Goal: Information Seeking & Learning: Understand process/instructions

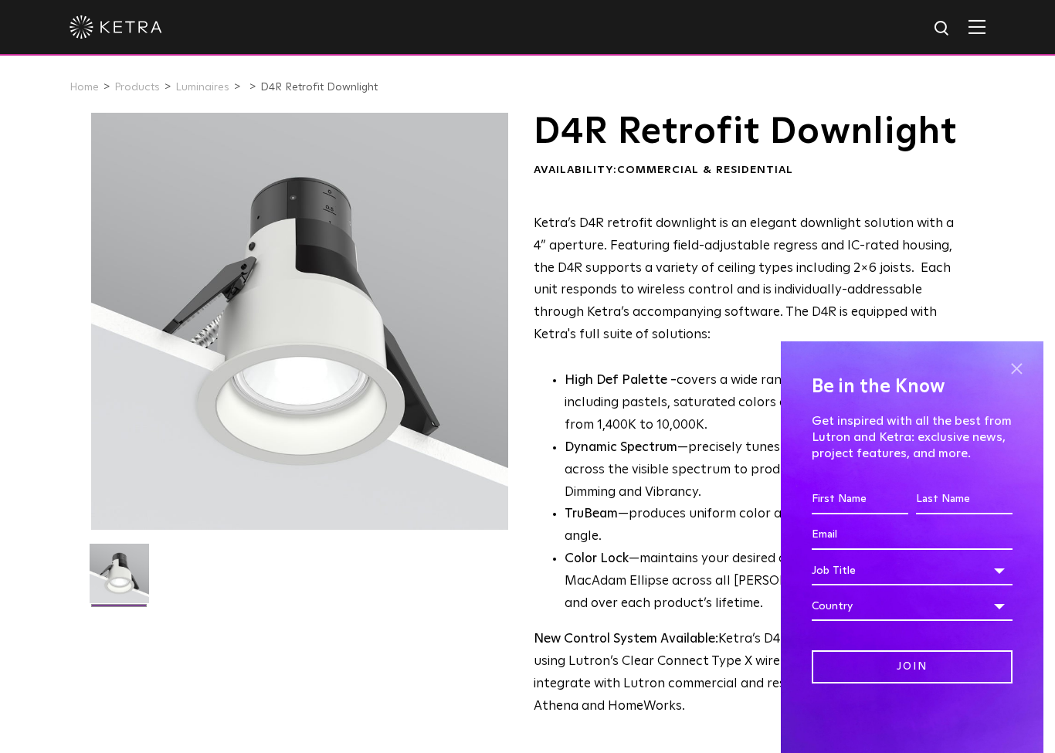
click at [1019, 368] on span at bounding box center [1016, 368] width 23 height 23
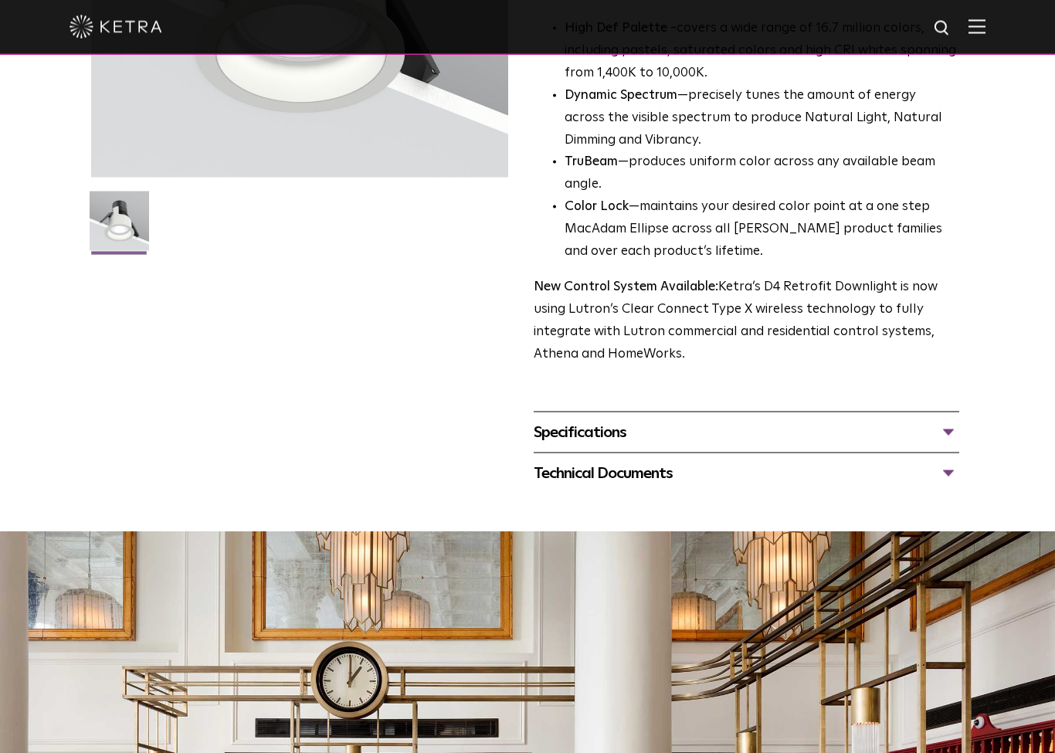
click at [847, 445] on div "Specifications" at bounding box center [746, 432] width 425 height 25
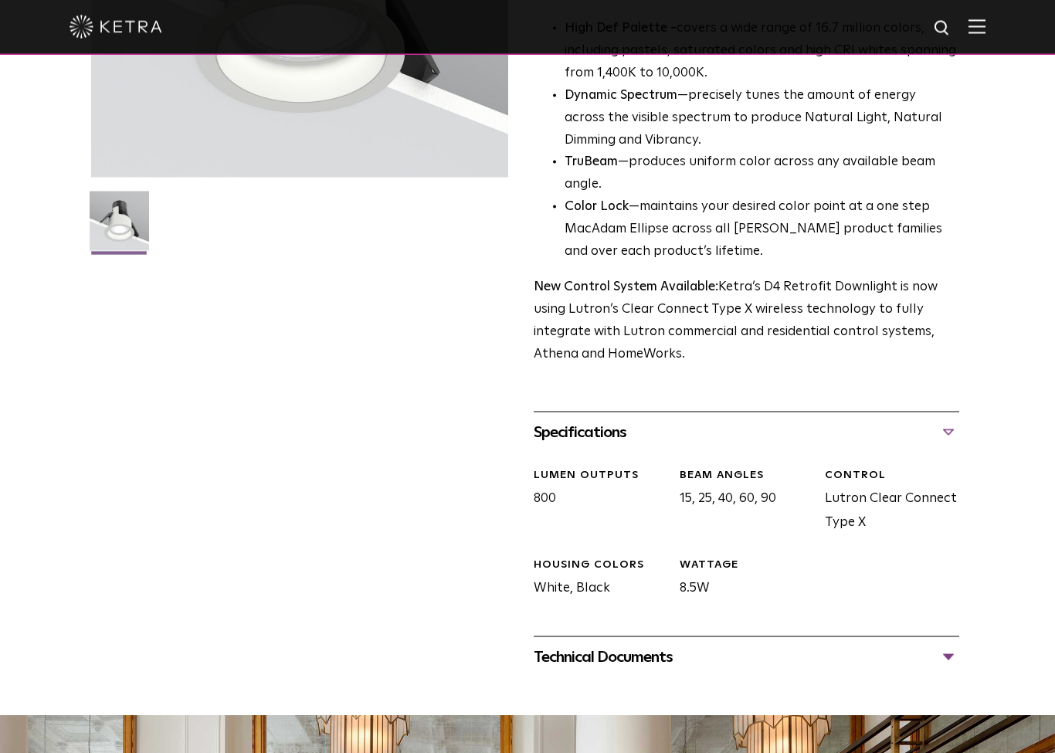
scroll to position [353, 0]
click at [846, 444] on div "Specifications" at bounding box center [746, 431] width 425 height 25
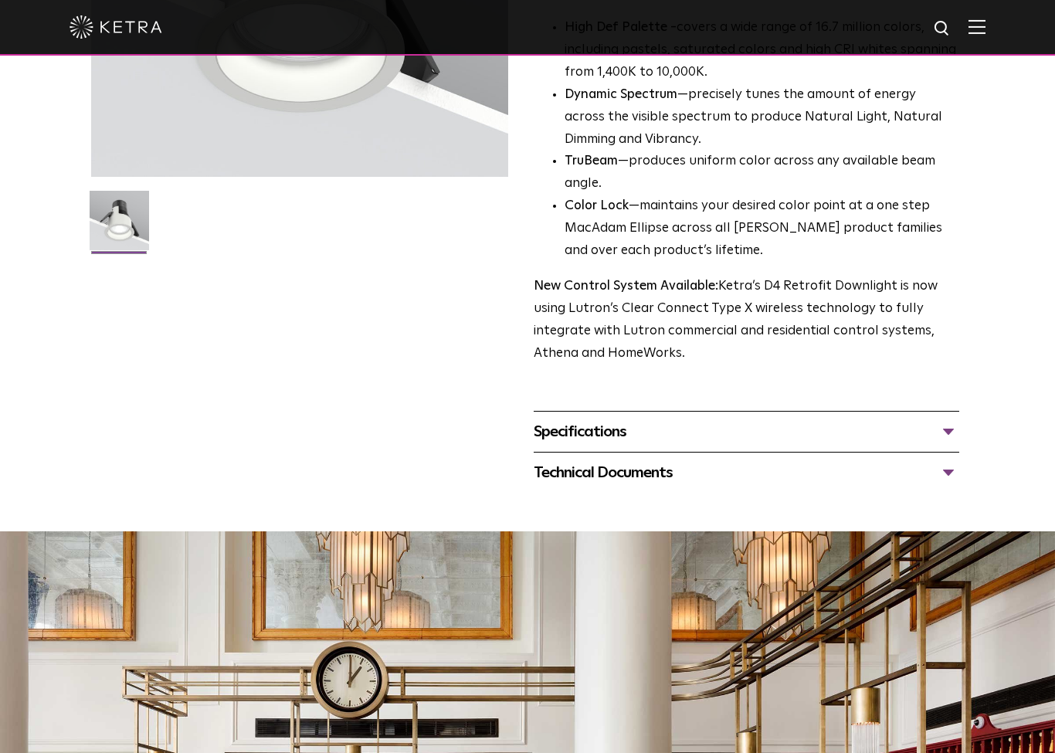
click at [767, 485] on div "Technical Documents" at bounding box center [746, 472] width 425 height 25
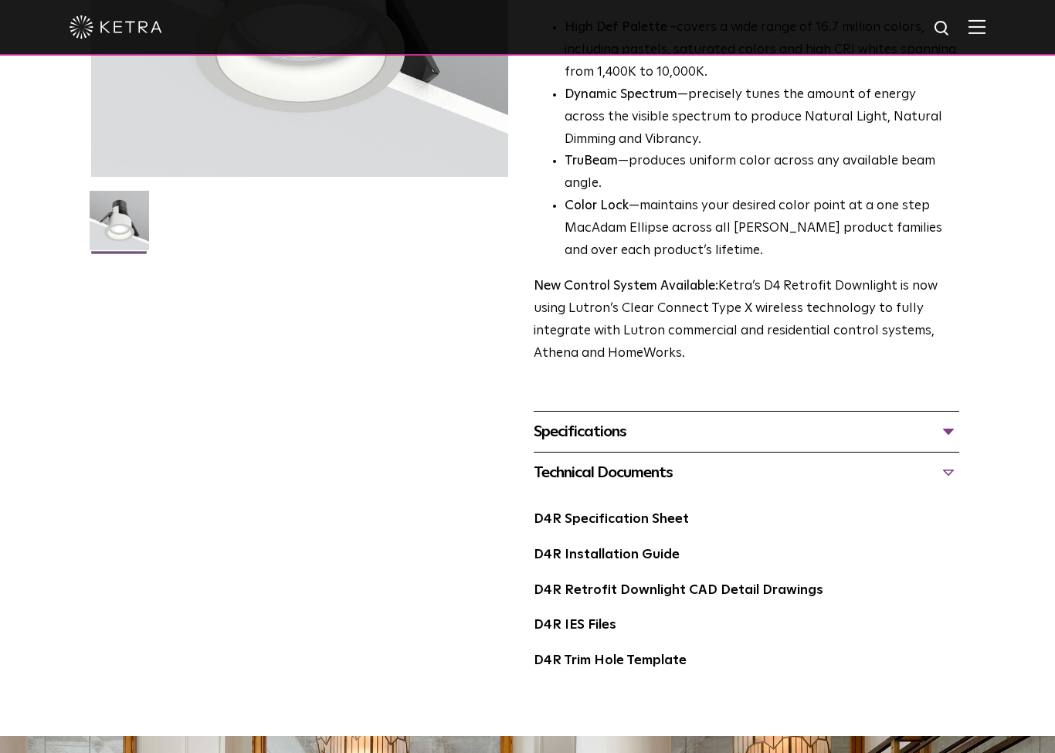
click at [775, 444] on div "Specifications" at bounding box center [746, 431] width 425 height 25
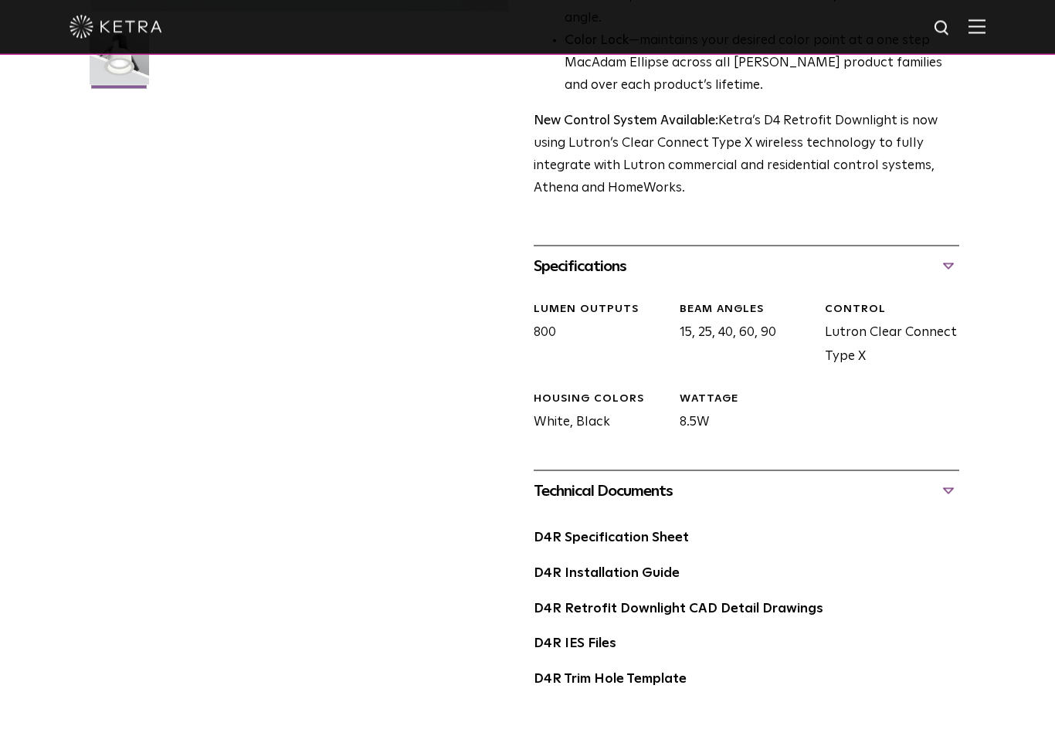
scroll to position [519, 0]
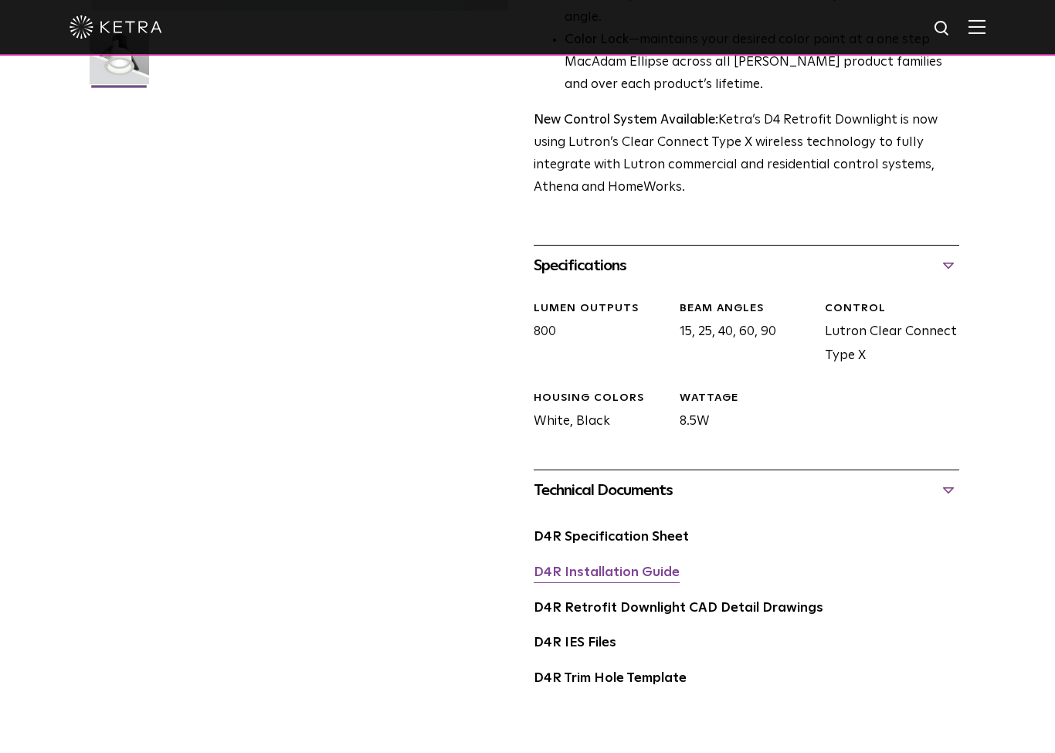
click at [608, 579] on link "D4R Installation Guide" at bounding box center [607, 572] width 146 height 13
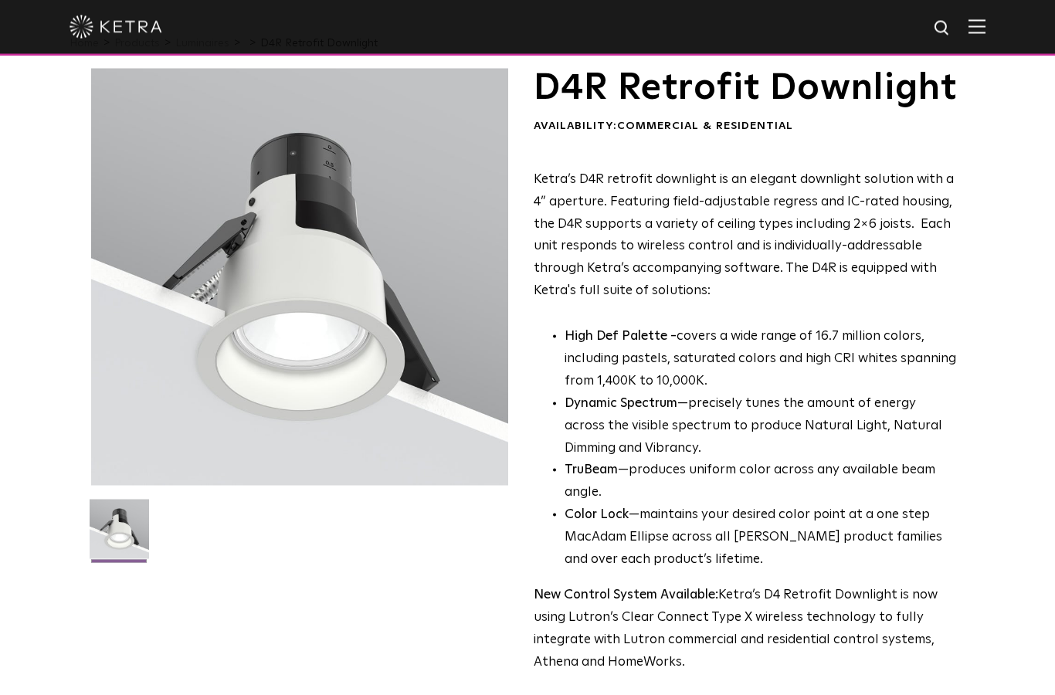
scroll to position [0, 0]
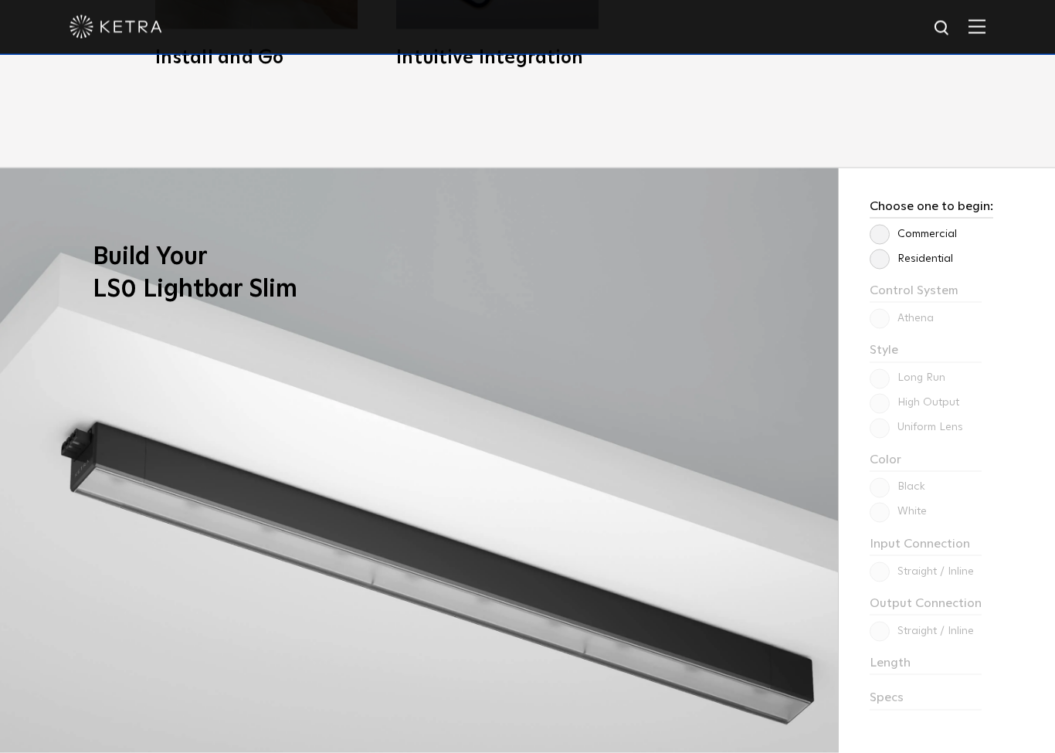
scroll to position [1294, 0]
click at [884, 265] on label "Residential" at bounding box center [910, 258] width 83 height 13
click at [0, 0] on input "Residential" at bounding box center [0, 0] width 0 height 0
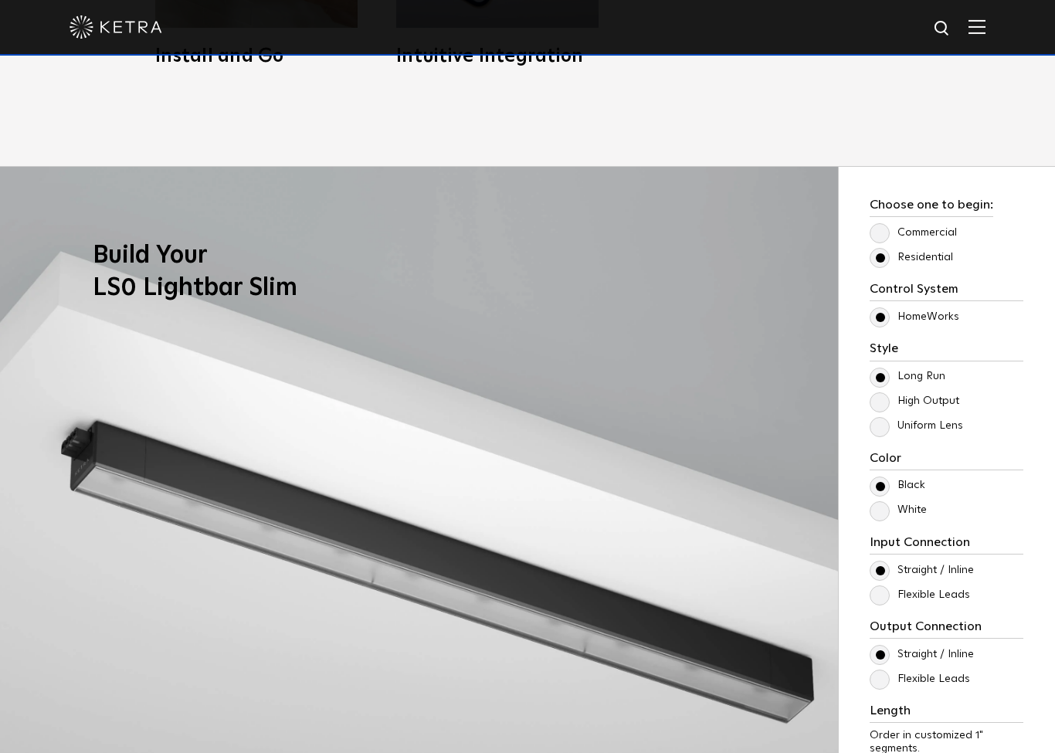
click at [880, 408] on label "High Output" at bounding box center [914, 401] width 90 height 13
click at [0, 0] on input "High Output" at bounding box center [0, 0] width 0 height 0
click at [880, 383] on label "Long Run" at bounding box center [907, 376] width 76 height 13
click at [0, 0] on input "Long Run" at bounding box center [0, 0] width 0 height 0
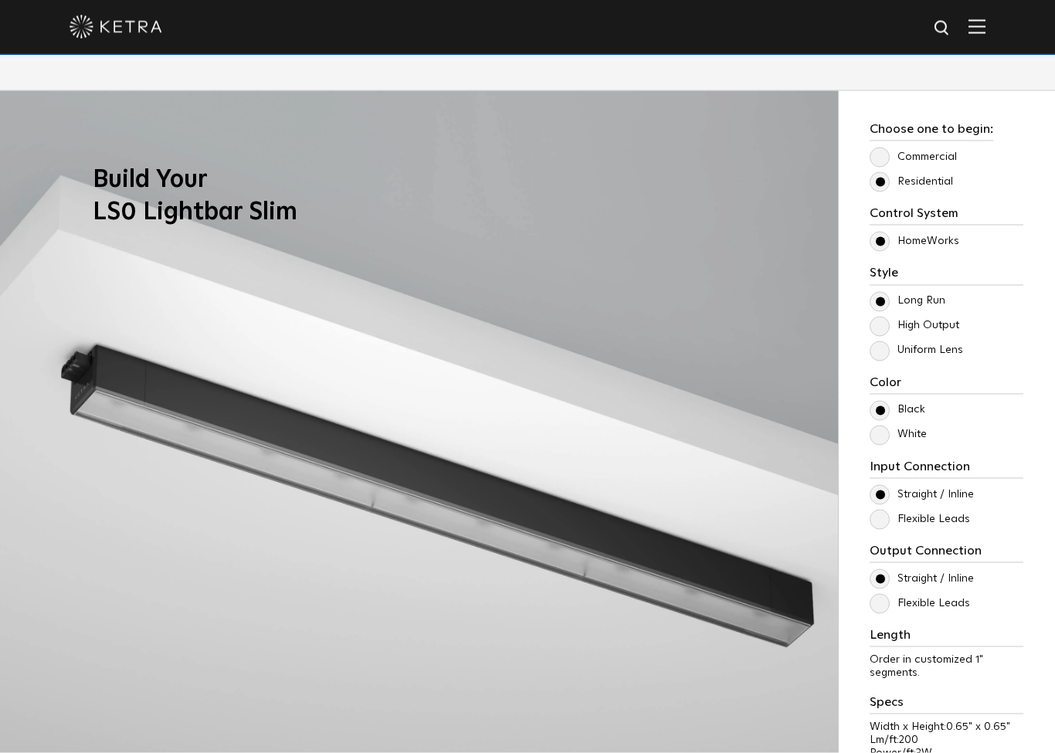
click at [879, 441] on label "White" at bounding box center [897, 434] width 57 height 13
click at [0, 0] on input "White" at bounding box center [0, 0] width 0 height 0
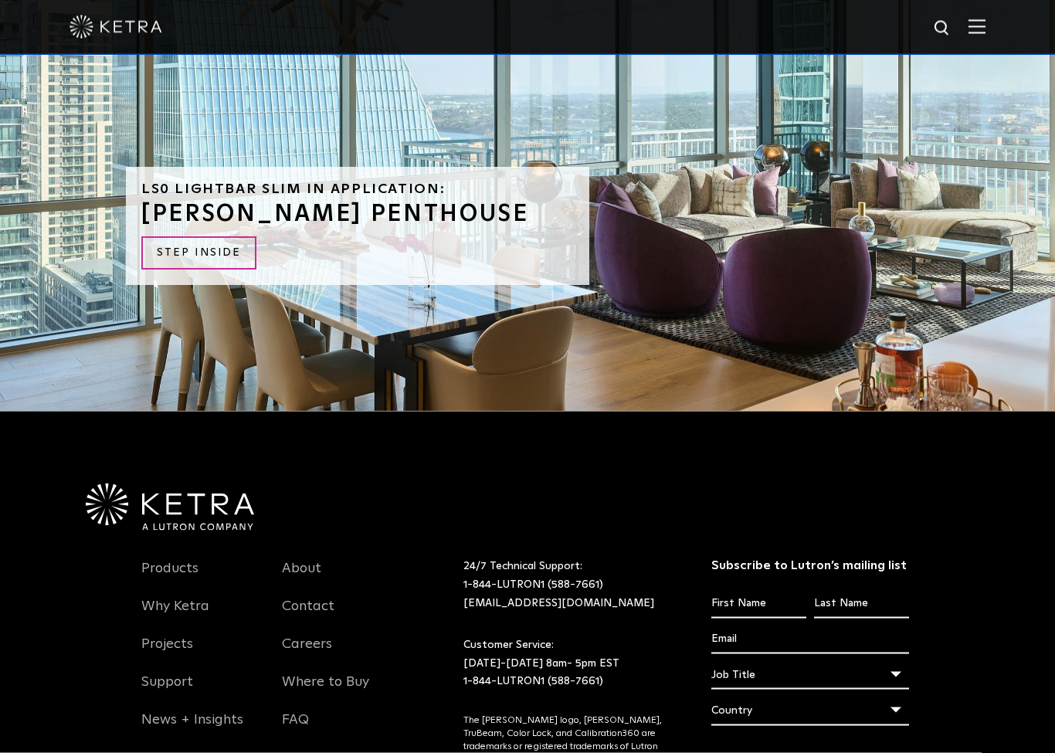
scroll to position [3894, 0]
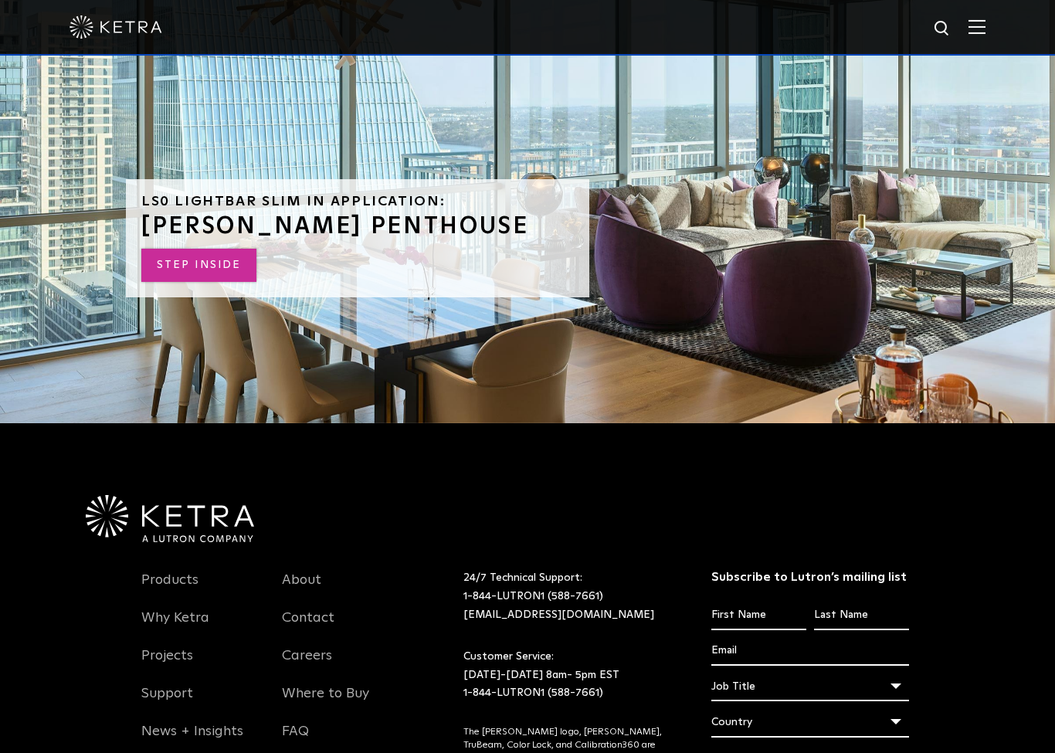
click at [214, 282] on link "STEP INSIDE" at bounding box center [198, 265] width 115 height 33
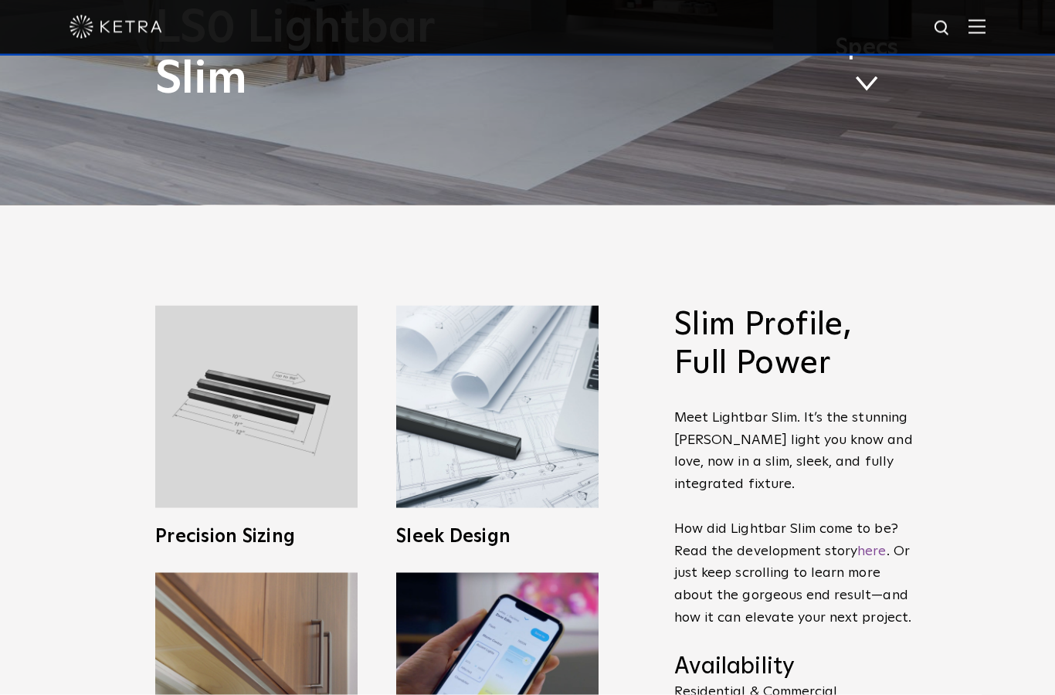
scroll to position [644, 0]
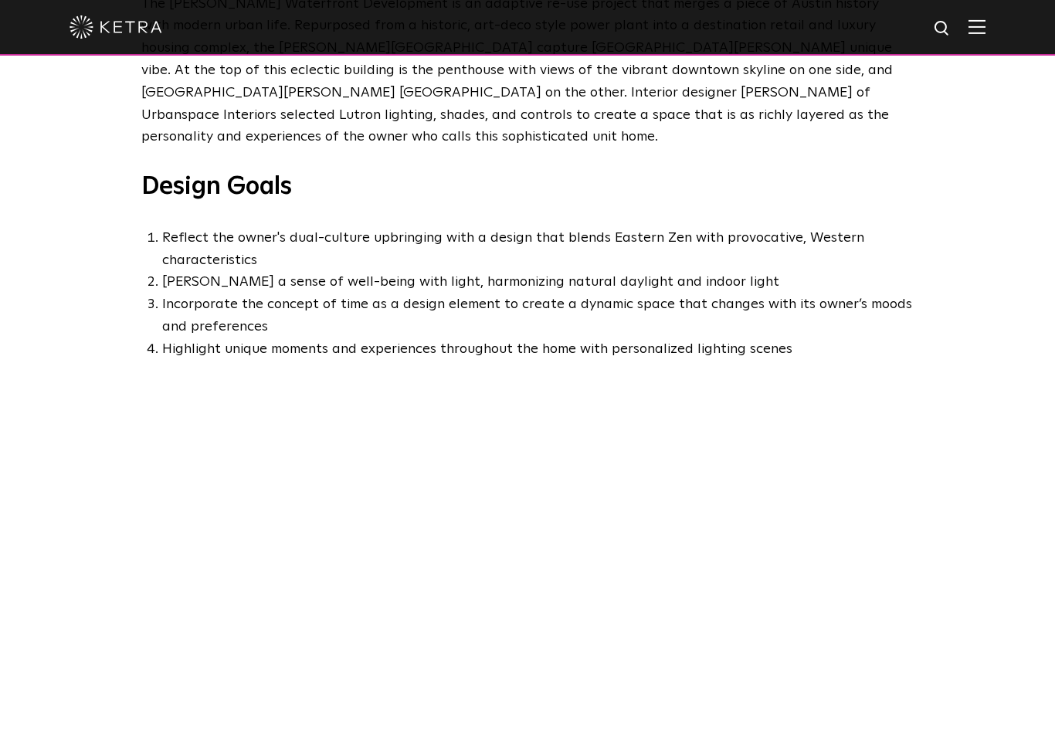
scroll to position [623, 0]
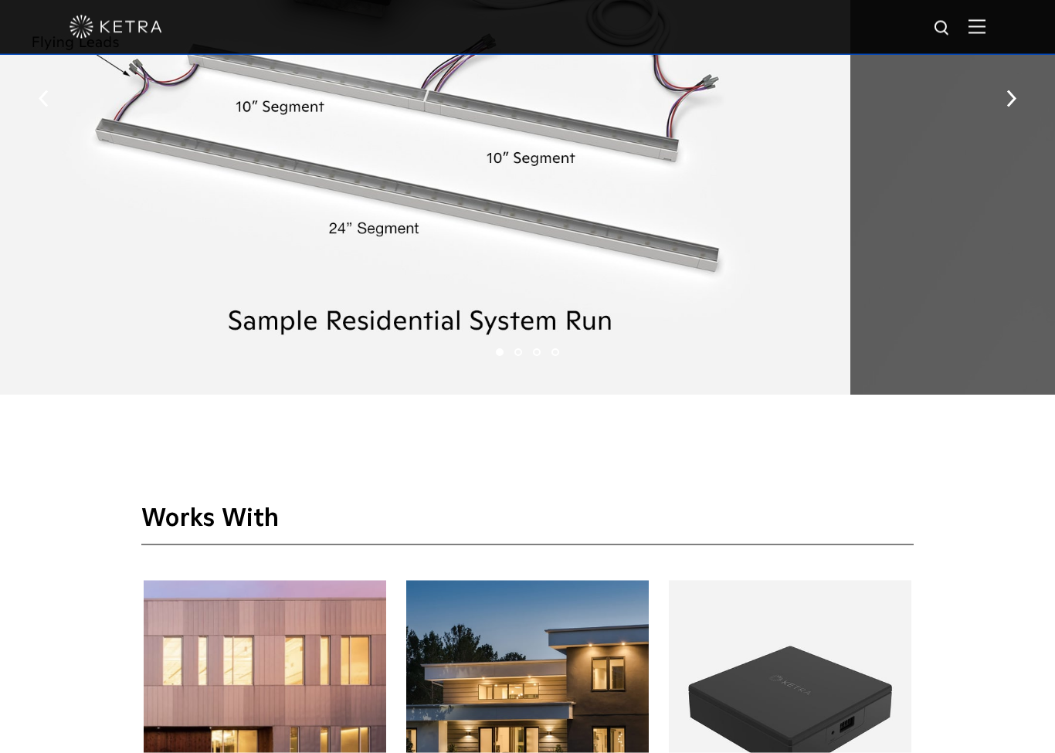
scroll to position [2417, 0]
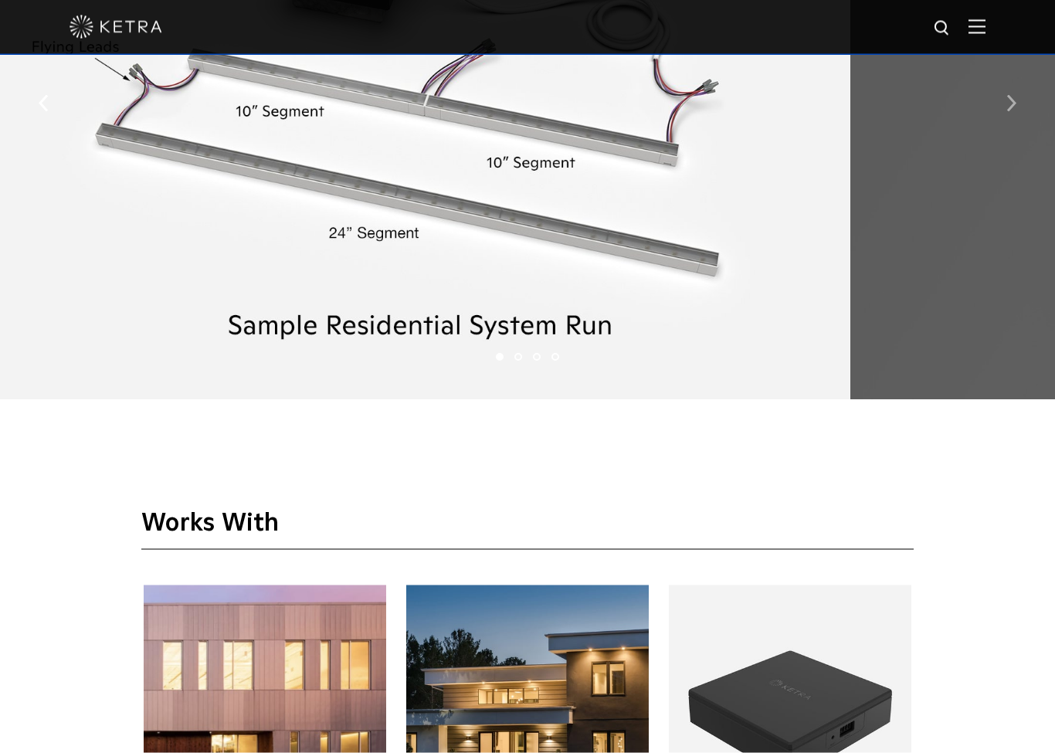
click at [1008, 112] on img "button" at bounding box center [1011, 103] width 10 height 17
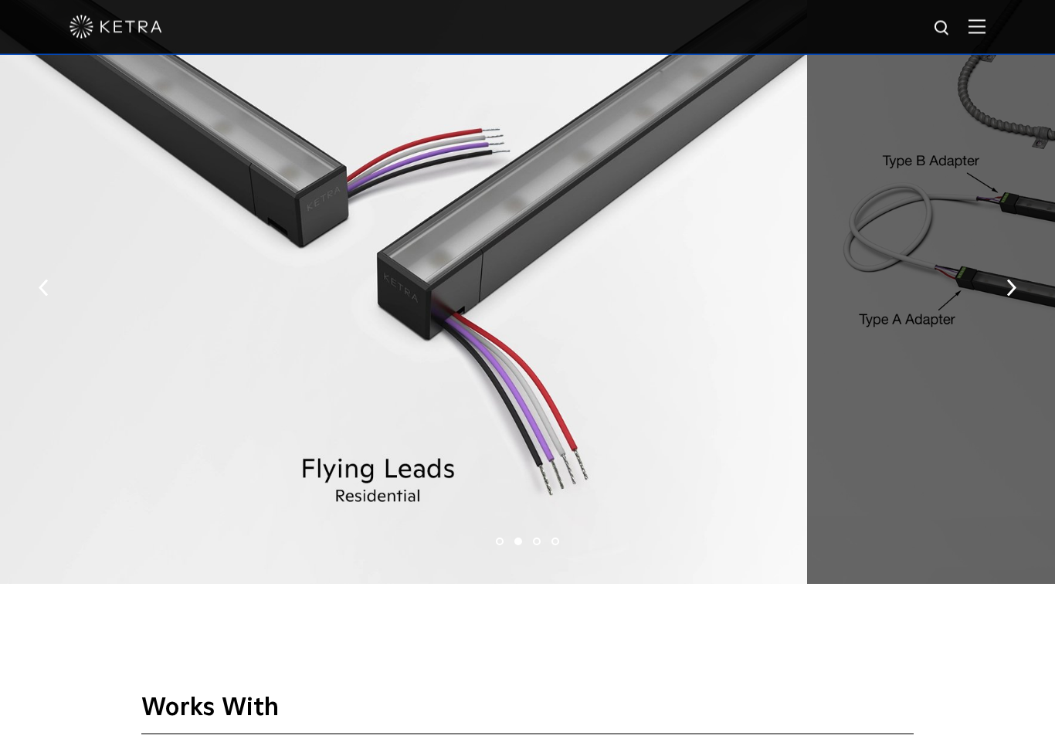
scroll to position [2234, 0]
click at [1019, 313] on button "button" at bounding box center [1010, 285] width 33 height 53
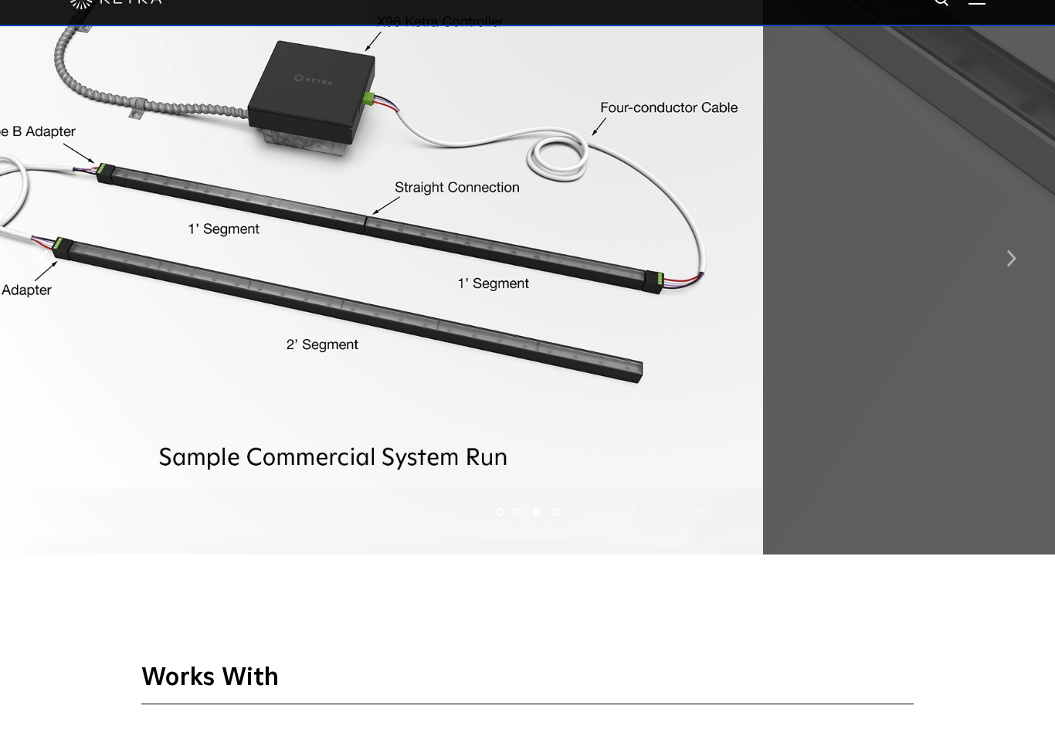
click at [1008, 296] on img "button" at bounding box center [1011, 287] width 10 height 17
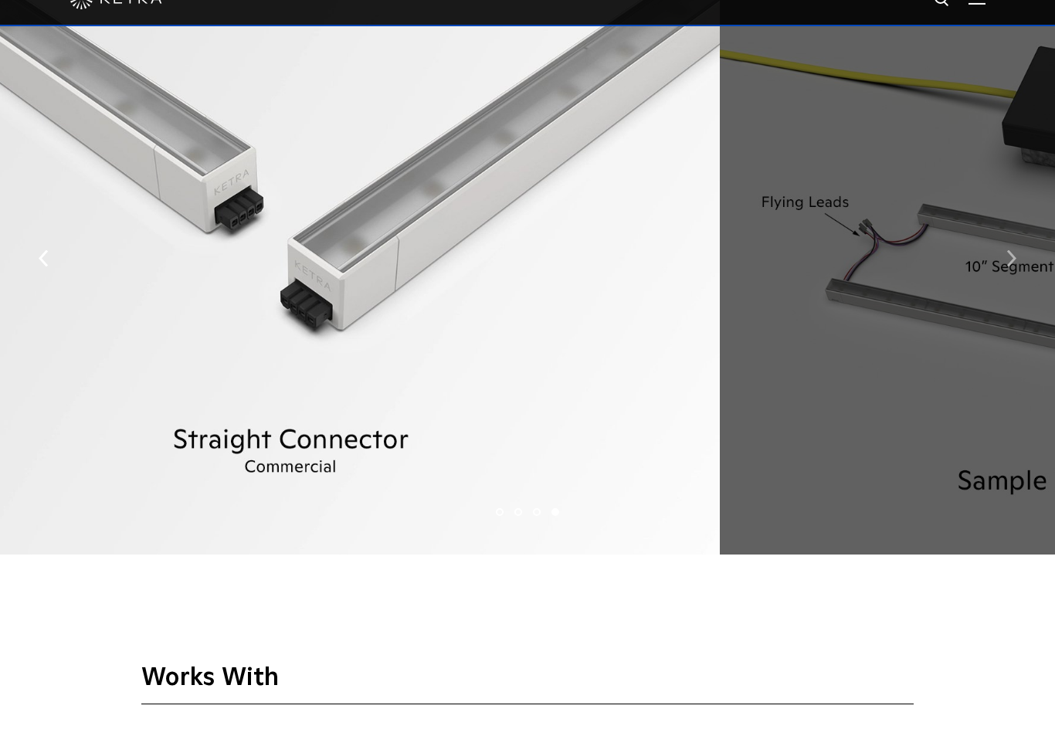
click at [1008, 296] on img "button" at bounding box center [1011, 287] width 10 height 17
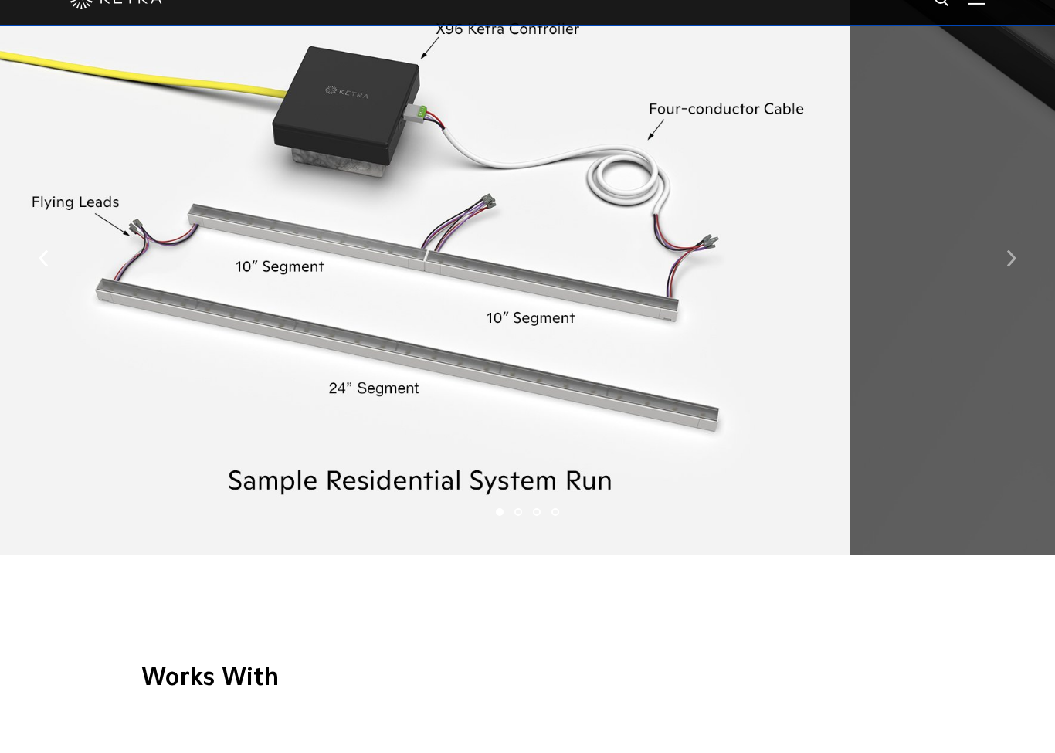
click at [1008, 296] on img "button" at bounding box center [1011, 287] width 10 height 17
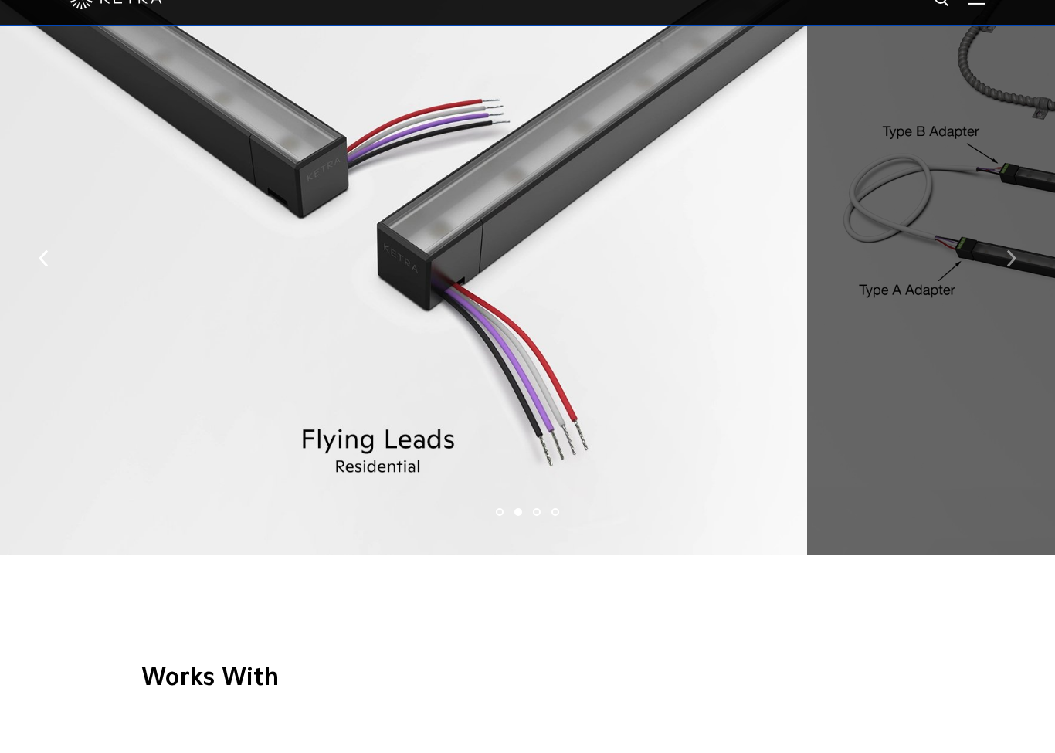
click at [1008, 296] on img "button" at bounding box center [1011, 287] width 10 height 17
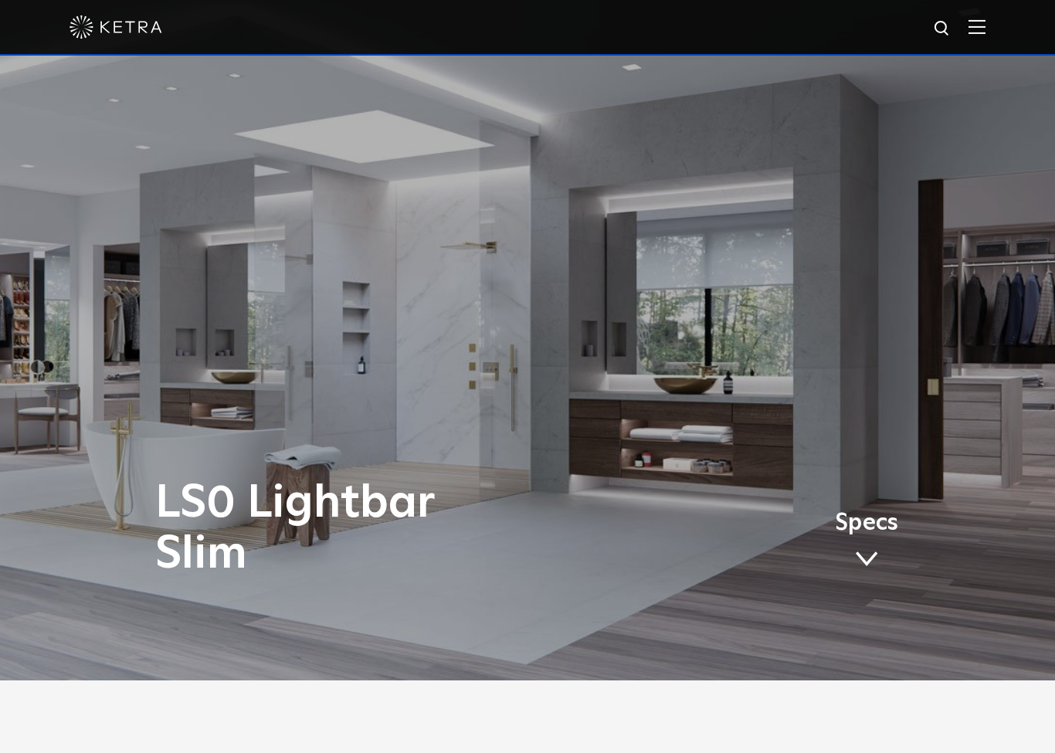
scroll to position [0, 0]
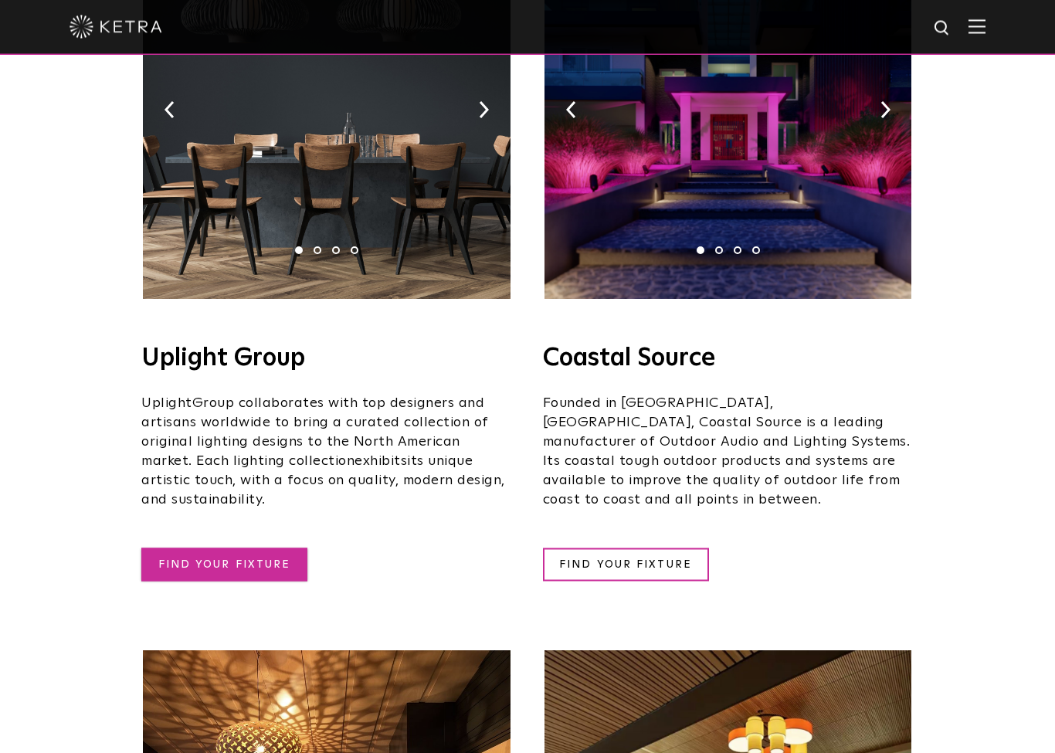
scroll to position [414, 0]
click at [232, 550] on link "FIND YOUR FIXTURE" at bounding box center [224, 563] width 166 height 33
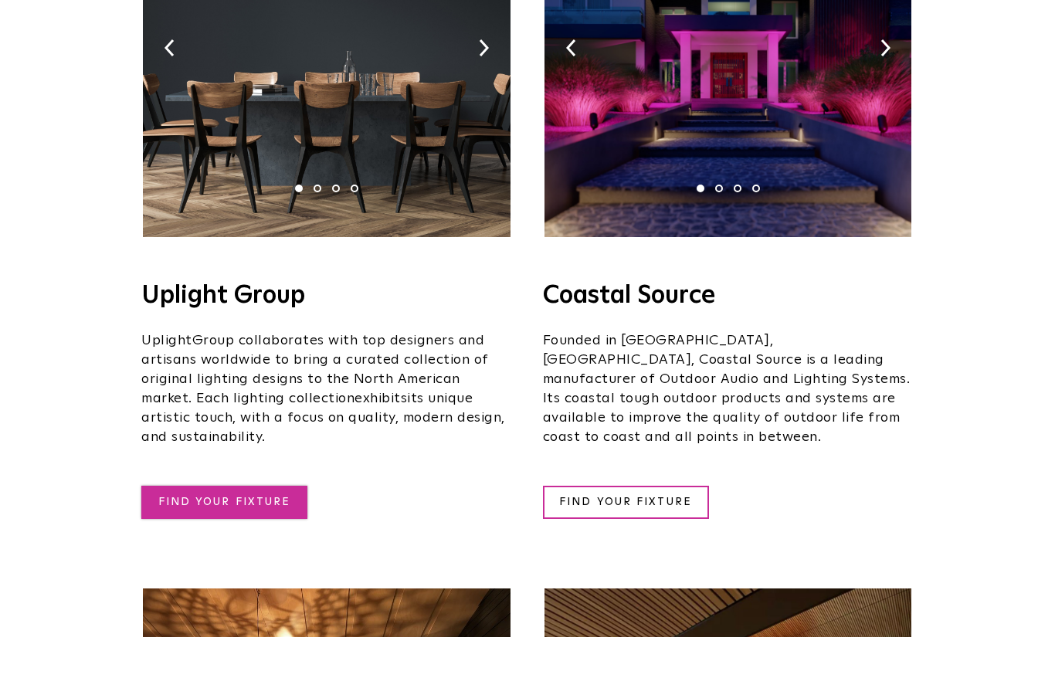
scroll to position [476, 0]
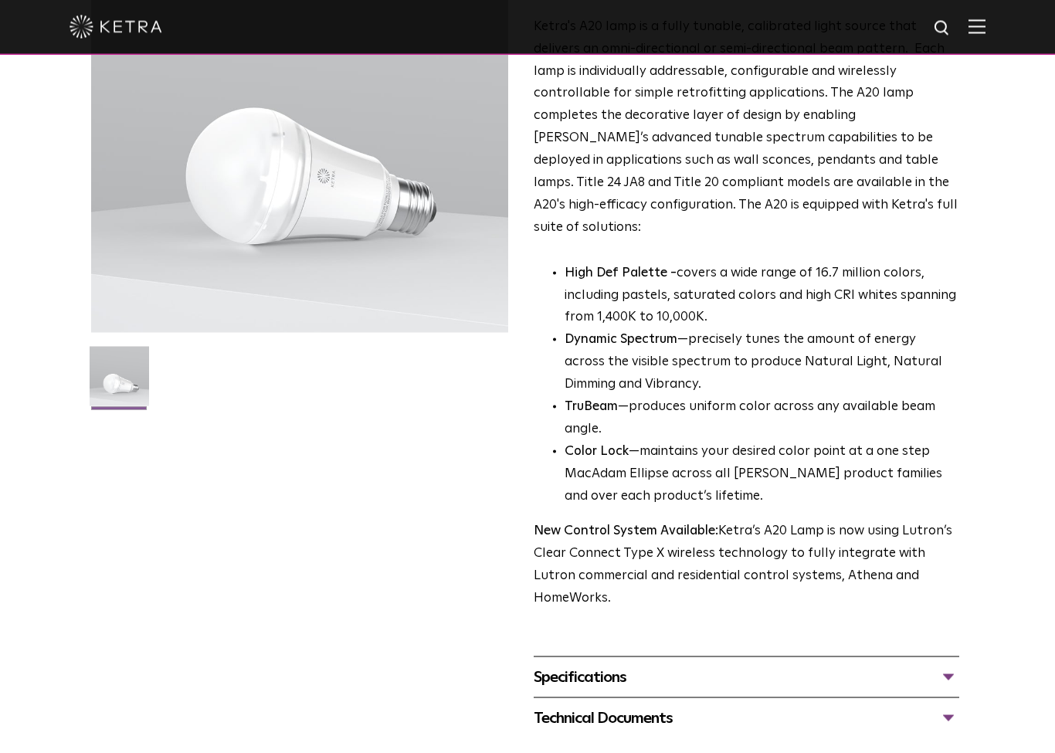
scroll to position [191, 0]
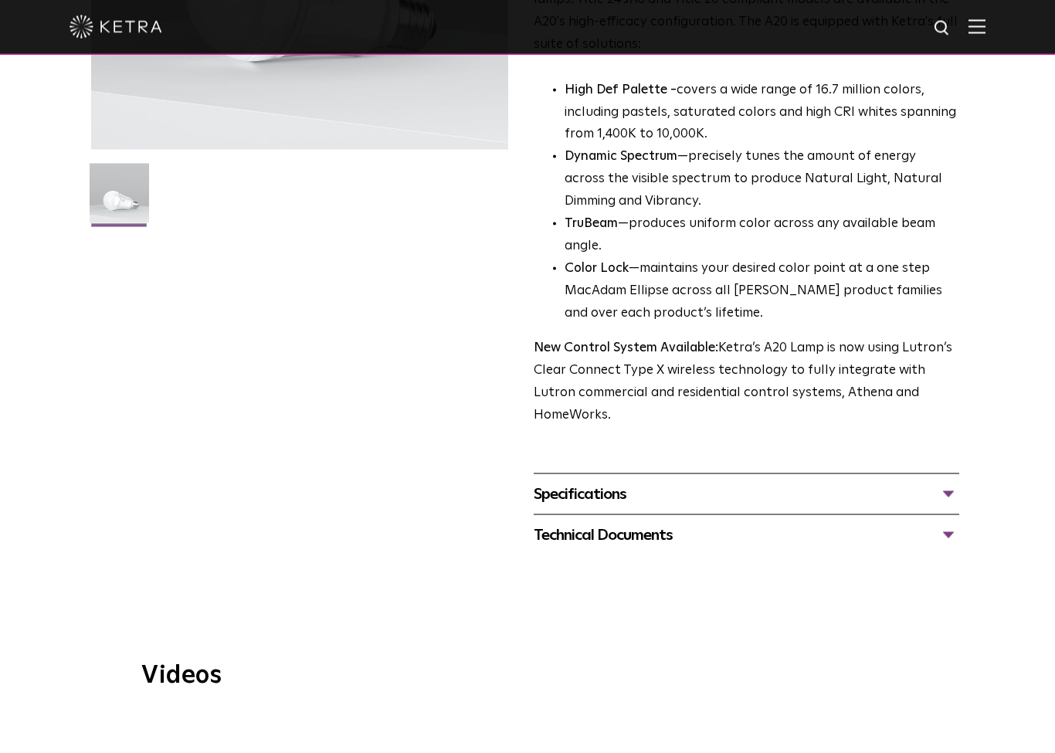
click at [655, 482] on div "Specifications" at bounding box center [746, 494] width 425 height 25
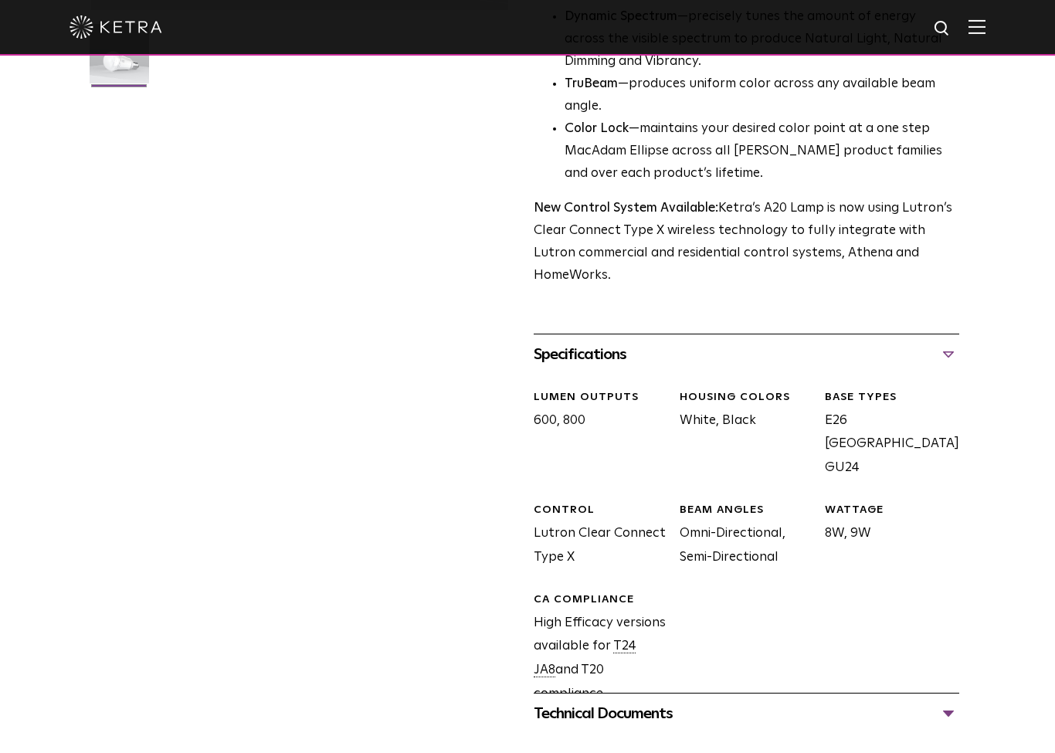
scroll to position [533, 0]
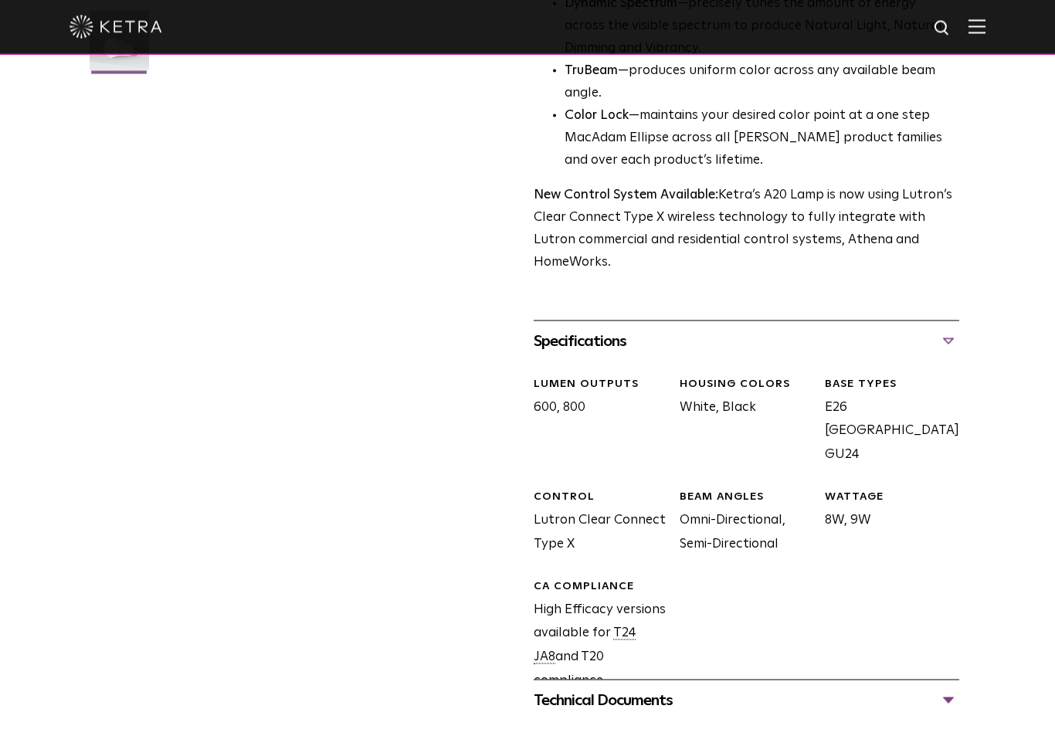
click at [754, 688] on div "Technical Documents" at bounding box center [746, 700] width 425 height 25
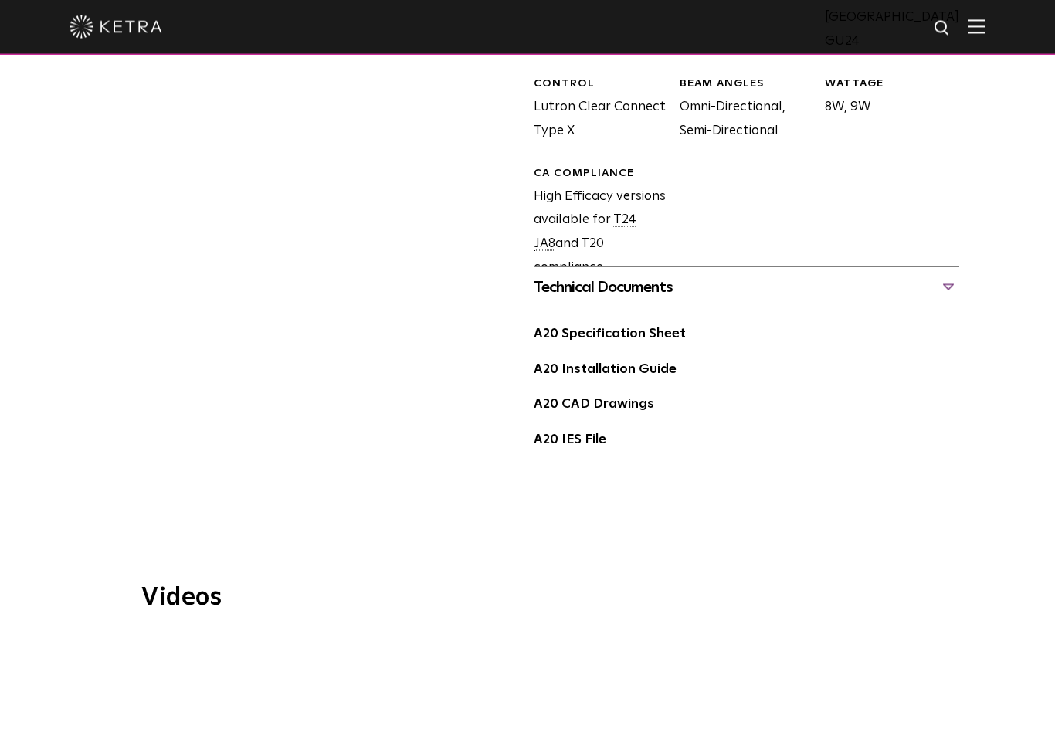
scroll to position [947, 0]
click at [619, 357] on div "A20 Installation Guide" at bounding box center [746, 375] width 425 height 36
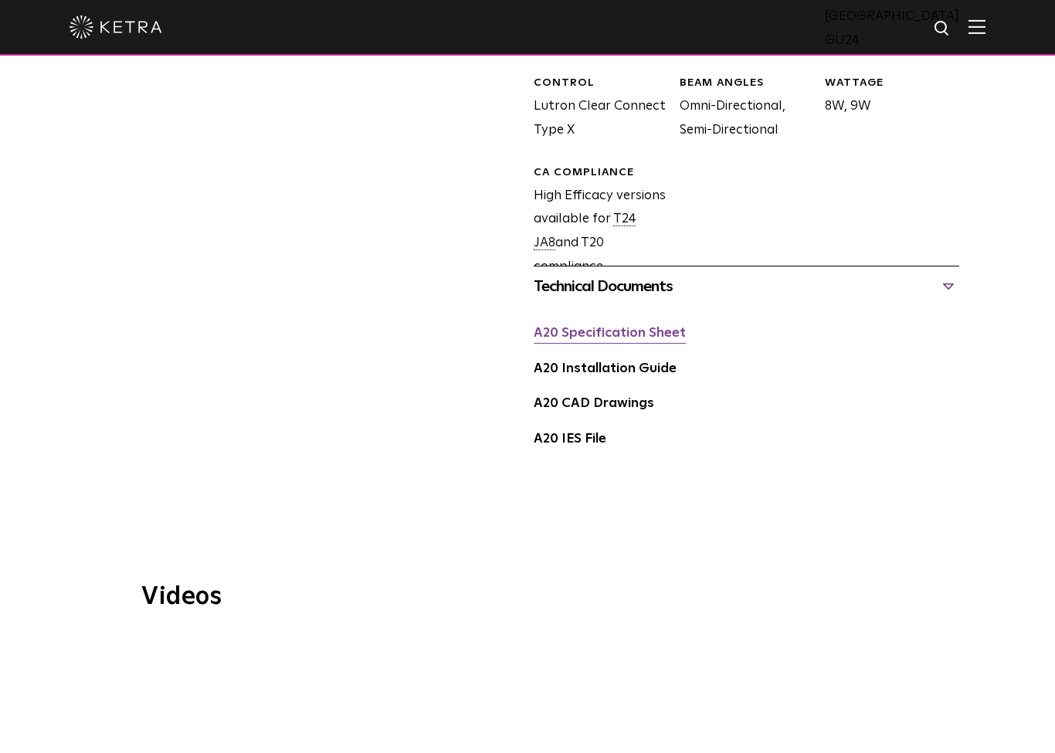
click at [622, 327] on link "A20 Specification Sheet" at bounding box center [610, 333] width 152 height 13
